Goal: Information Seeking & Learning: Learn about a topic

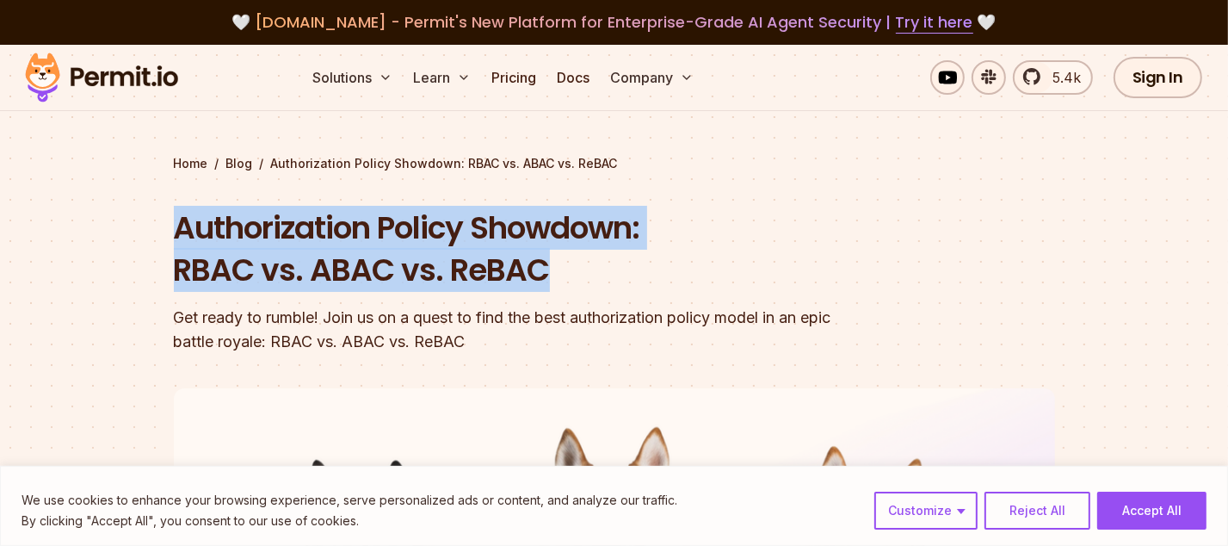
drag, startPoint x: 179, startPoint y: 230, endPoint x: 547, endPoint y: 269, distance: 370.5
click at [547, 269] on h1 "Authorization Policy Showdown: RBAC vs. ABAC vs. ReBAC" at bounding box center [504, 249] width 661 height 85
copy h1 "Authorization Policy Showdown: RBAC vs. ABAC vs. ReBAC"
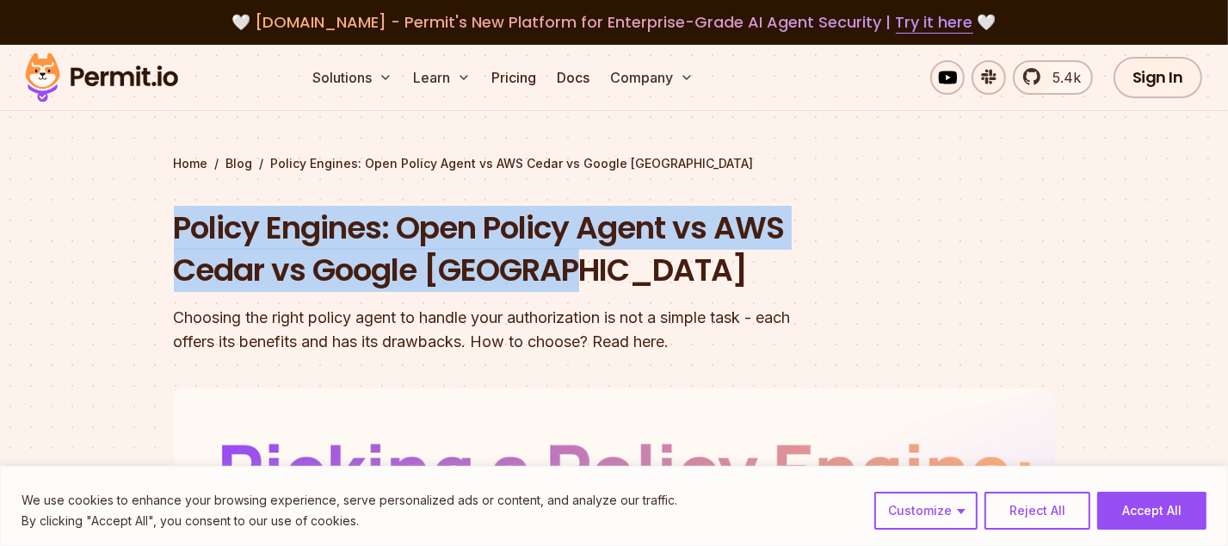
drag, startPoint x: 175, startPoint y: 233, endPoint x: 738, endPoint y: 269, distance: 564.0
click at [738, 269] on h1 "Policy Engines: Open Policy Agent vs AWS Cedar vs Google Zanzibar" at bounding box center [504, 249] width 661 height 85
copy h1 "Policy Engines: Open Policy Agent vs AWS Cedar vs Google Zanzibar"
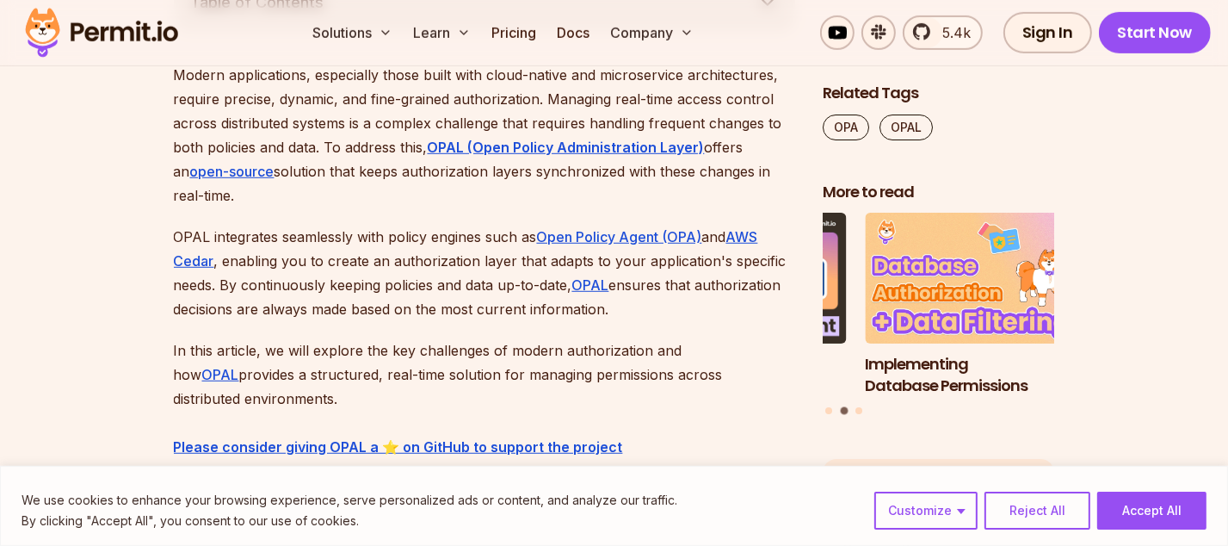
scroll to position [1119, 0]
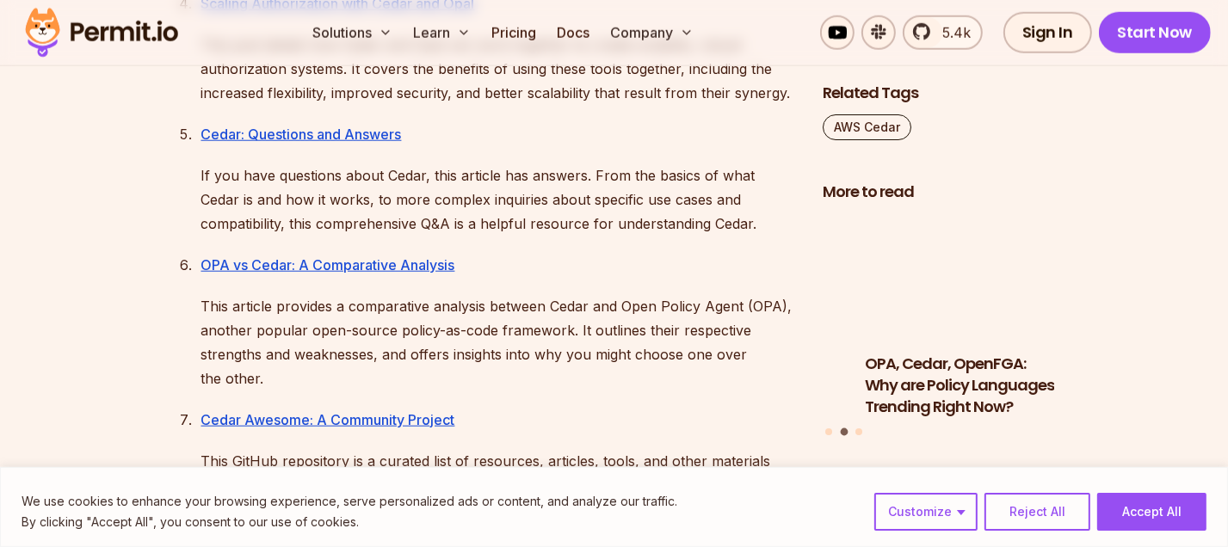
scroll to position [1635, 0]
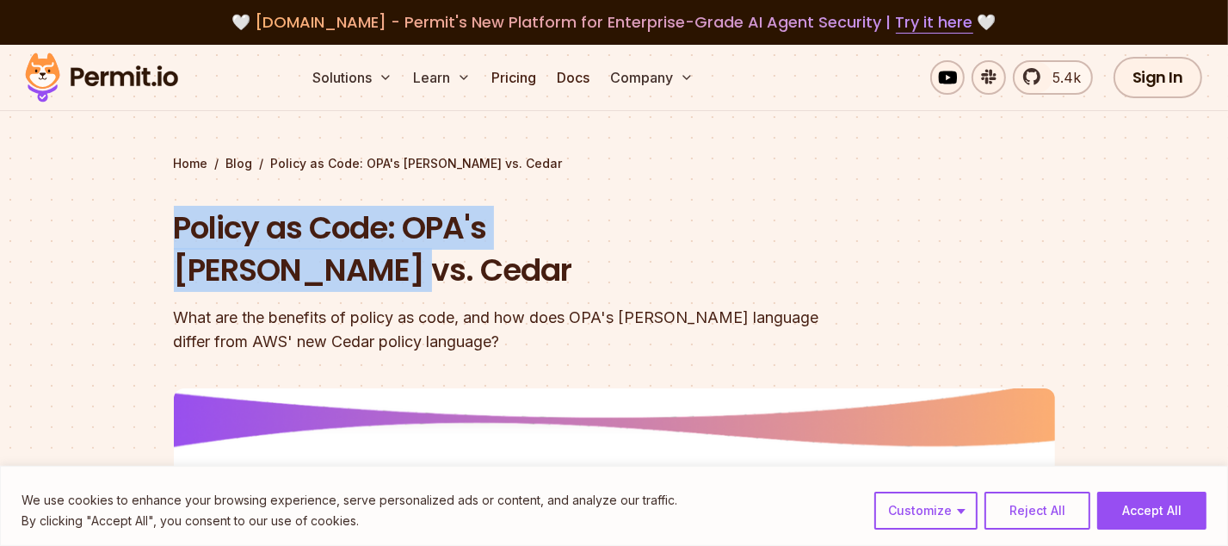
drag, startPoint x: 742, startPoint y: 225, endPoint x: 169, endPoint y: 219, distance: 573.2
click at [169, 219] on section "Home / Blog / Policy as Code: OPA's Rego vs. Cedar Policy as Code: OPA's Rego v…" at bounding box center [614, 531] width 1228 height 972
copy h1 "Policy as Code: OPA's Rego vs. Cedar"
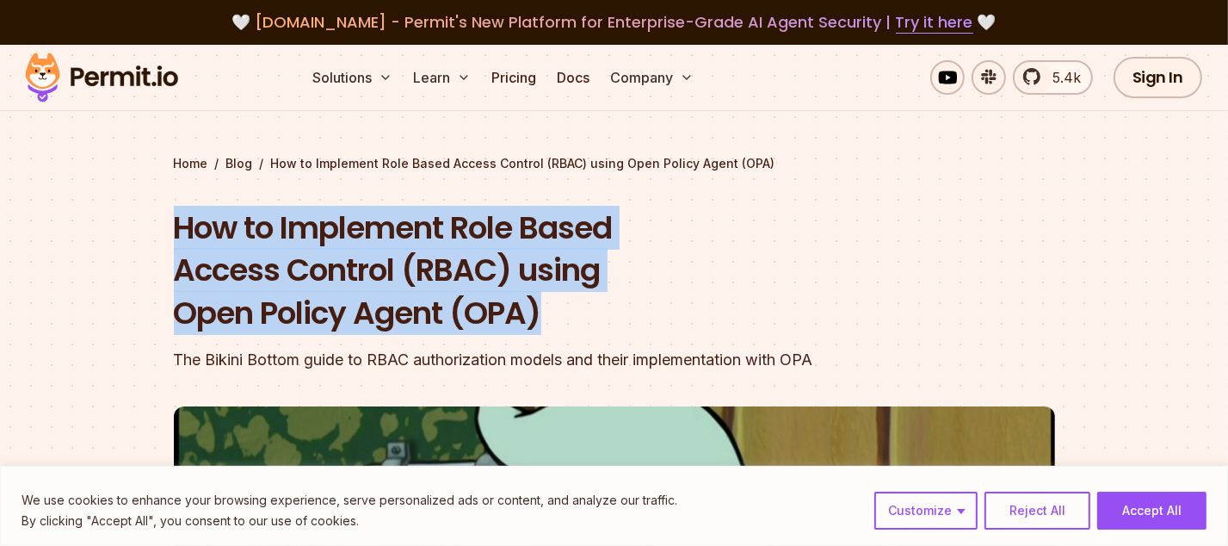
drag, startPoint x: 582, startPoint y: 330, endPoint x: 176, endPoint y: 240, distance: 415.3
click at [164, 238] on section "Home / Blog / How to Implement Role Based Access Control (RBAC) using Open Poli…" at bounding box center [614, 540] width 1228 height 991
copy h1 "How to Implement Role Based Access Control (RBAC) using Open Policy Agent (OPA)"
